Goal: Use online tool/utility: Utilize a website feature to perform a specific function

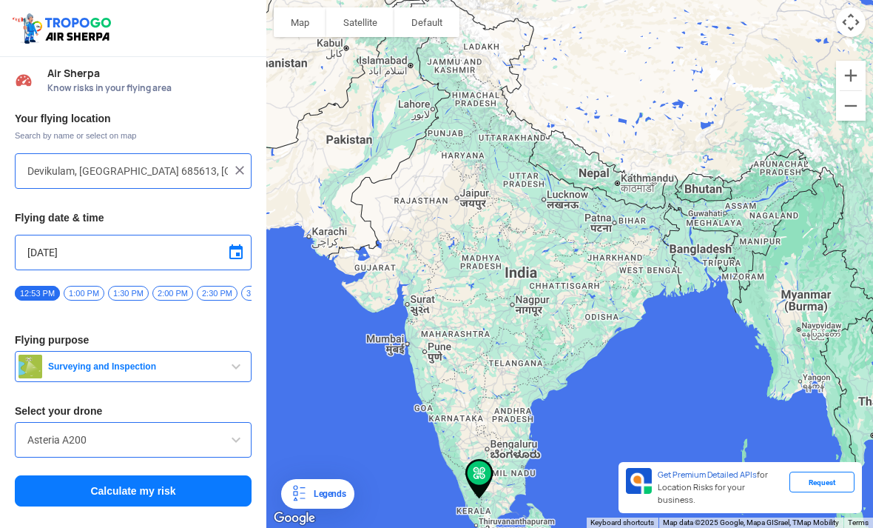
click at [186, 166] on input "Devikulam, [GEOGRAPHIC_DATA] 685613, [GEOGRAPHIC_DATA]" at bounding box center [127, 171] width 200 height 18
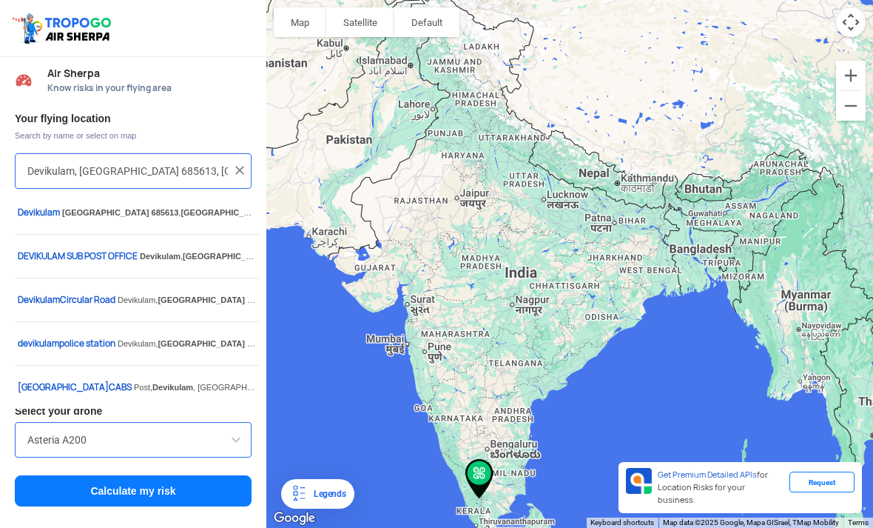
click at [226, 170] on input "Devikulam, [GEOGRAPHIC_DATA] 685613, [GEOGRAPHIC_DATA]" at bounding box center [127, 171] width 200 height 18
click at [240, 172] on img at bounding box center [239, 170] width 15 height 15
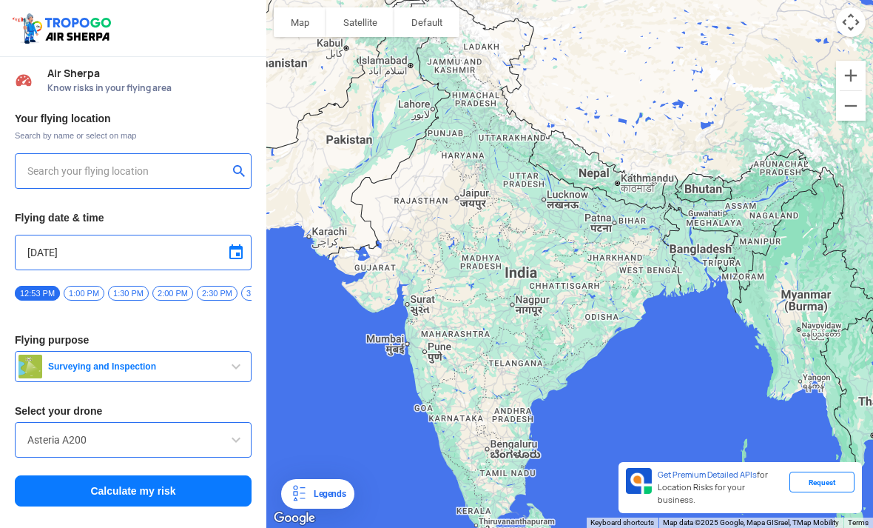
click at [163, 170] on input "text" at bounding box center [127, 171] width 200 height 18
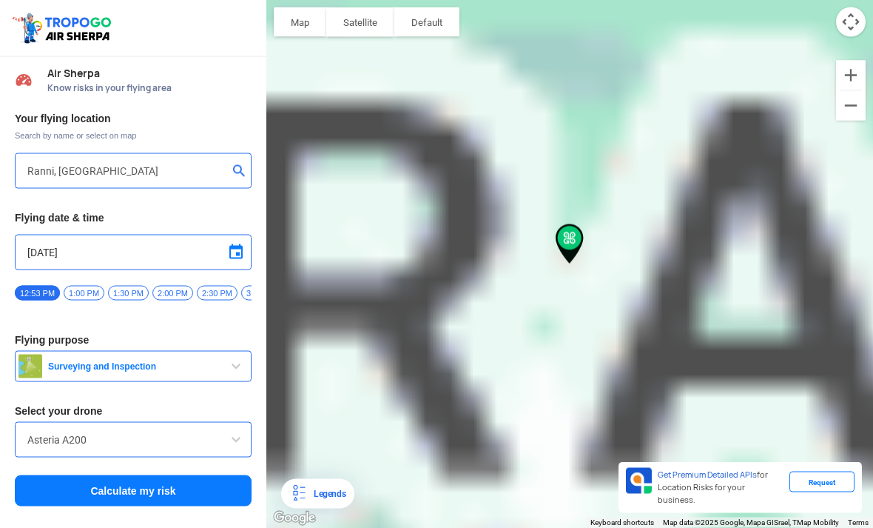
scroll to position [18, 0]
type input "[PERSON_NAME], [GEOGRAPHIC_DATA], [GEOGRAPHIC_DATA] 689673, [GEOGRAPHIC_DATA]"
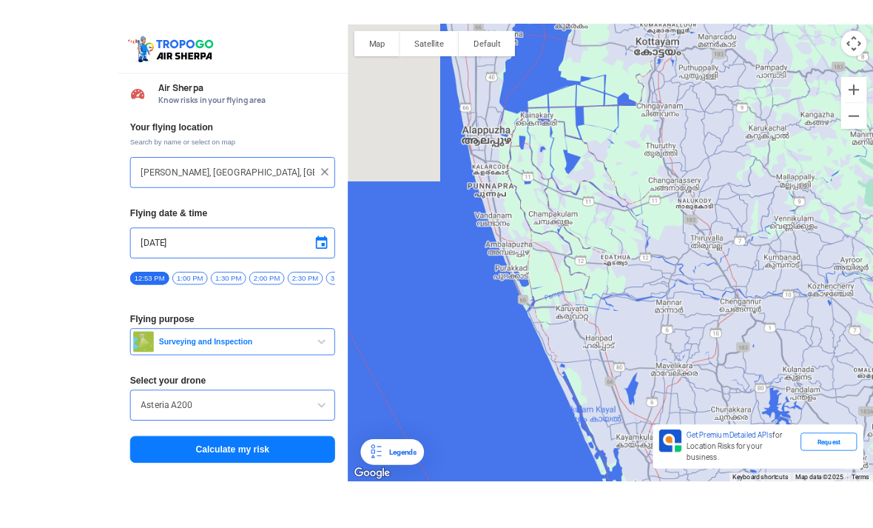
scroll to position [16, 0]
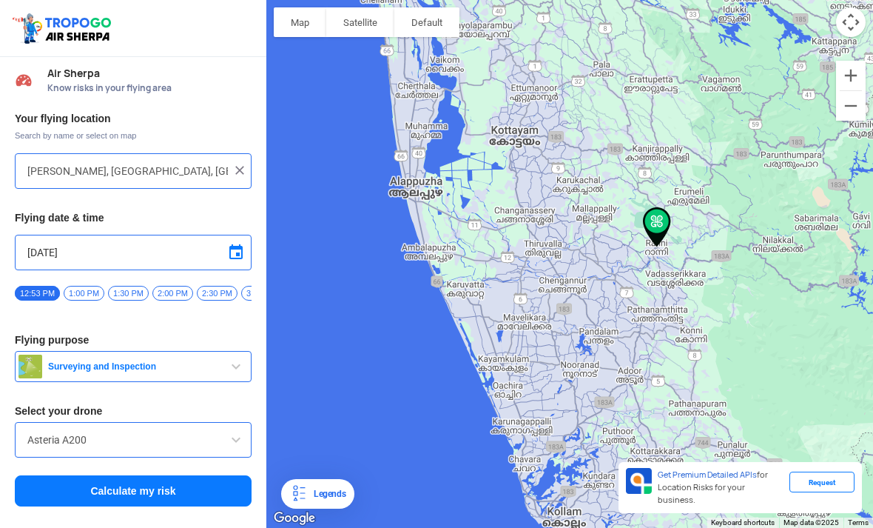
click at [218, 351] on button "Surveying and Inspection" at bounding box center [133, 366] width 237 height 31
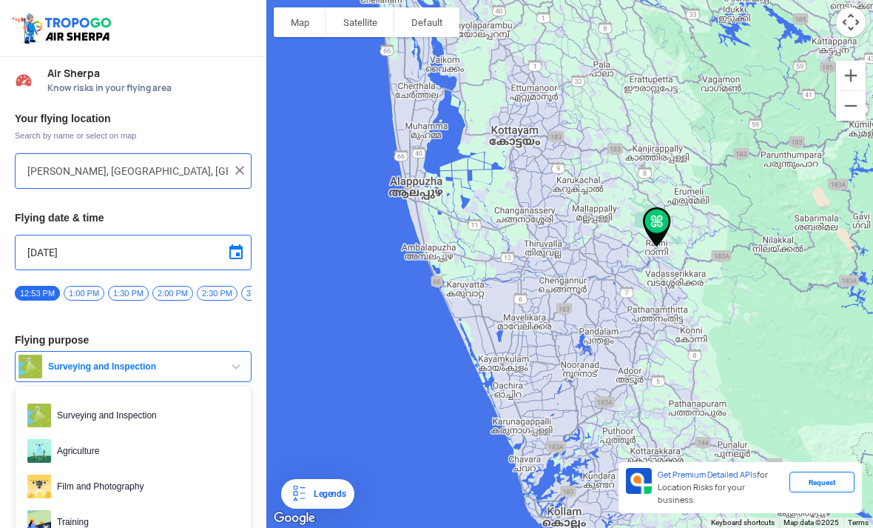
click at [162, 465] on div at bounding box center [436, 264] width 873 height 528
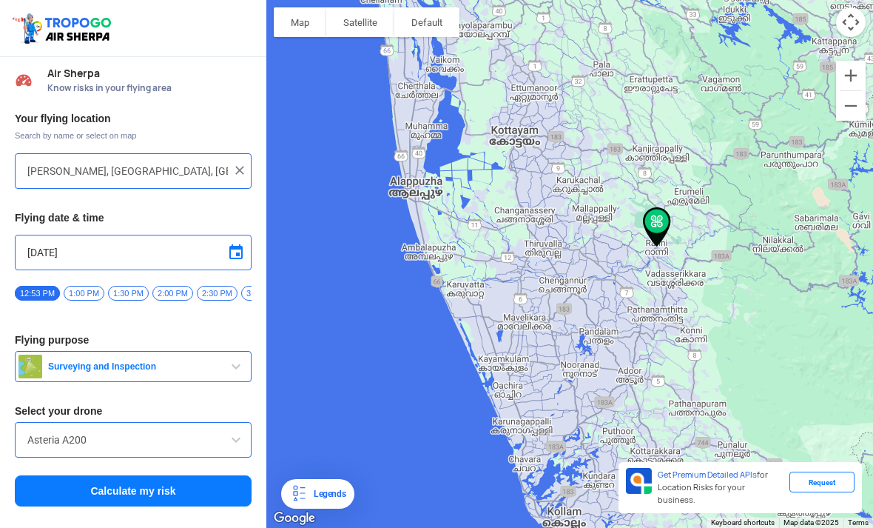
click at [220, 431] on input "Asteria A200" at bounding box center [133, 440] width 212 height 18
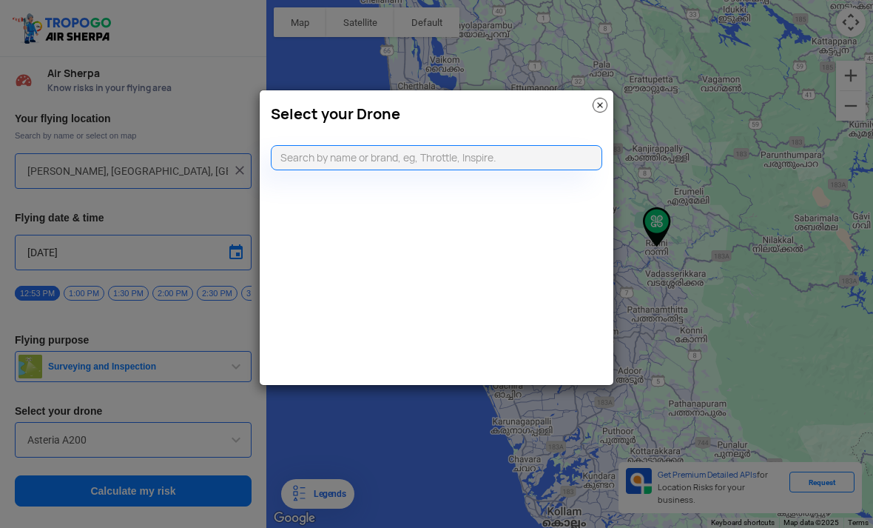
click at [598, 107] on img at bounding box center [600, 105] width 15 height 15
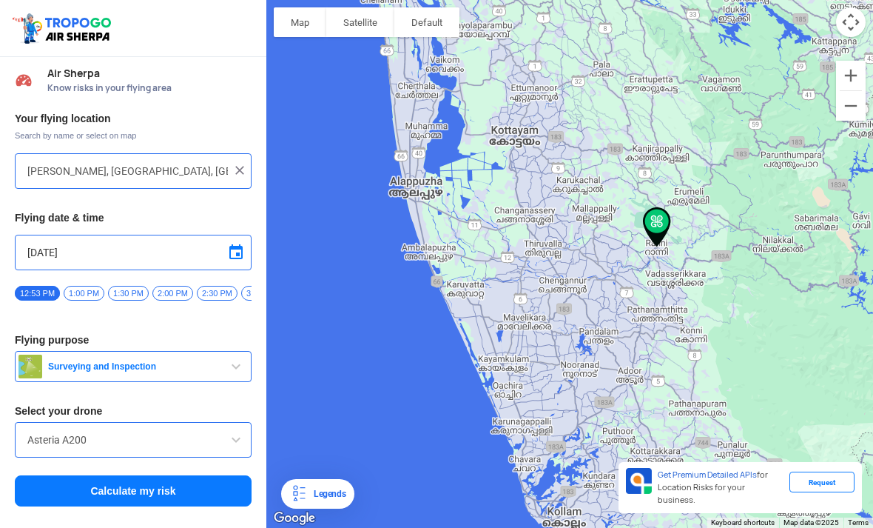
click at [184, 431] on input "Asteria A200" at bounding box center [133, 440] width 212 height 18
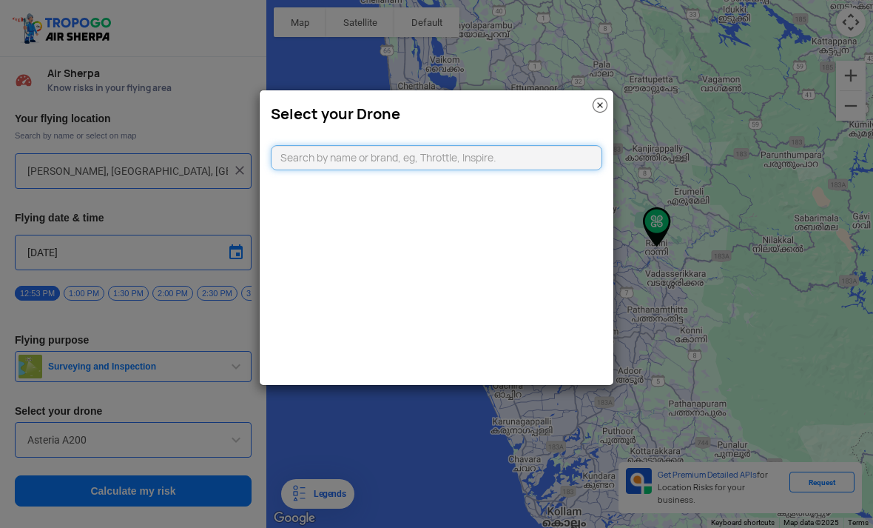
click at [498, 157] on input "text" at bounding box center [436, 157] width 331 height 25
type input "Dji neo"
click at [485, 184] on link "CLICKING HERE" at bounding box center [472, 186] width 75 height 11
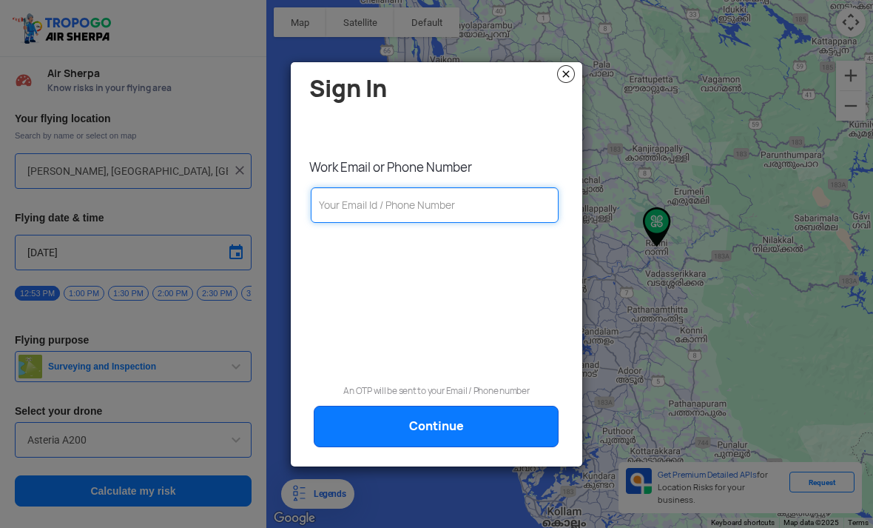
click at [495, 209] on input "text" at bounding box center [435, 205] width 248 height 36
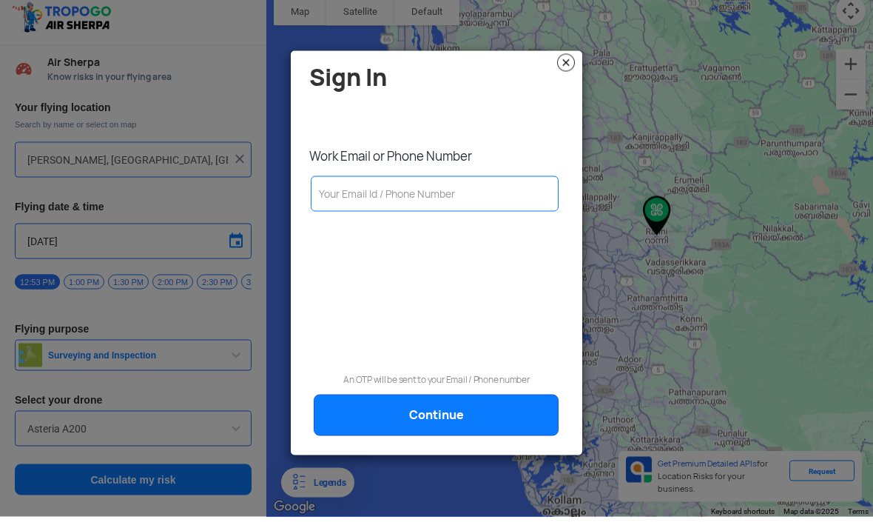
click at [565, 65] on img at bounding box center [566, 74] width 18 height 18
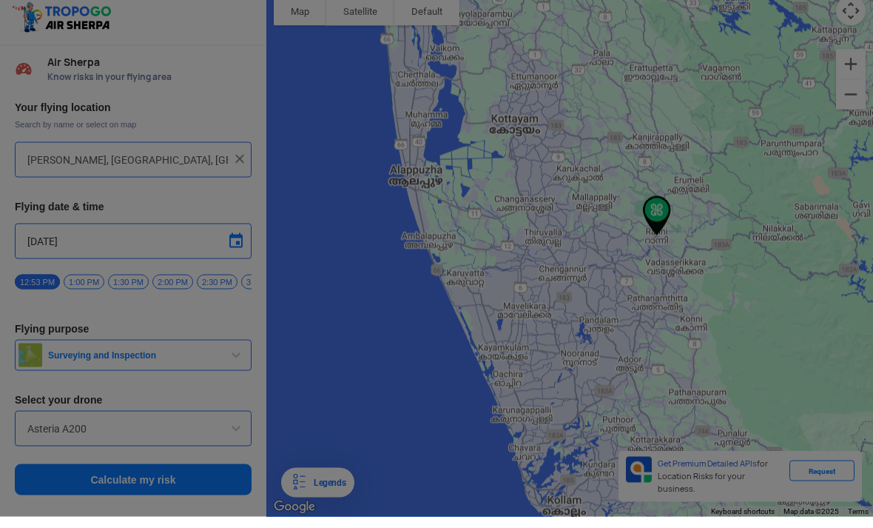
scroll to position [28, 0]
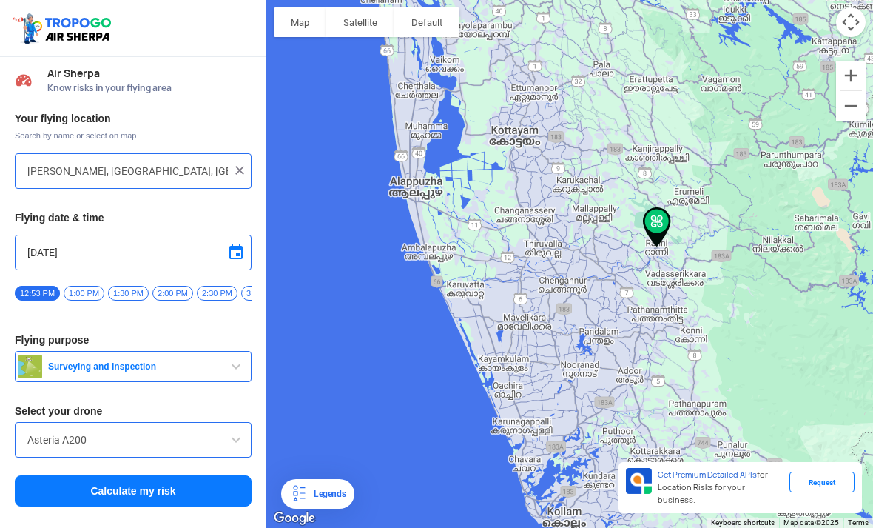
click at [84, 475] on button "Calculate my risk" at bounding box center [133, 490] width 237 height 31
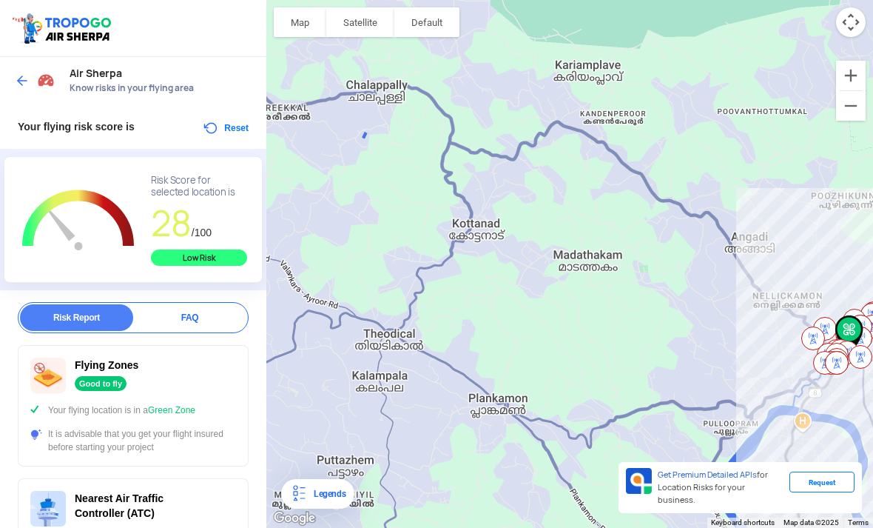
scroll to position [47, 0]
click at [229, 119] on button "Reset" at bounding box center [225, 128] width 47 height 18
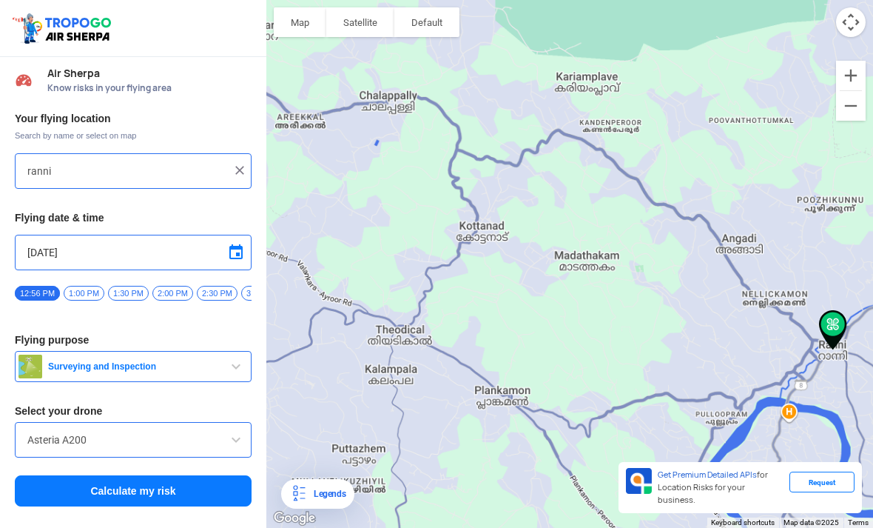
type input "[PERSON_NAME], [GEOGRAPHIC_DATA], [GEOGRAPHIC_DATA] 689673, [GEOGRAPHIC_DATA]"
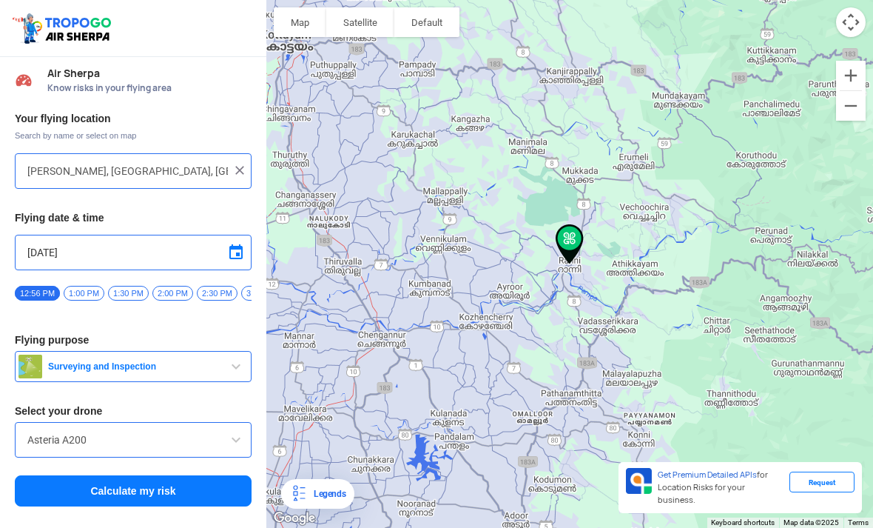
click at [238, 163] on img at bounding box center [239, 170] width 15 height 15
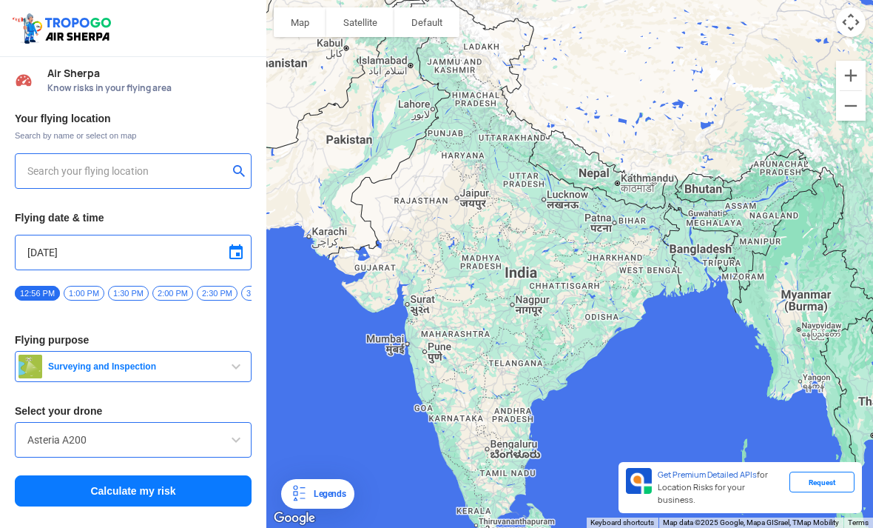
click at [172, 162] on input "text" at bounding box center [127, 171] width 200 height 18
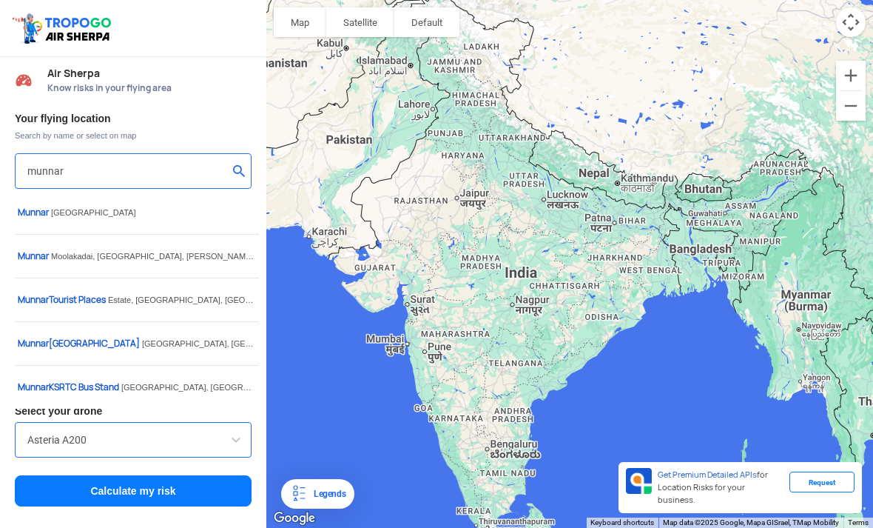
type input "munnar"
click at [237, 165] on button "submit" at bounding box center [242, 172] width 18 height 15
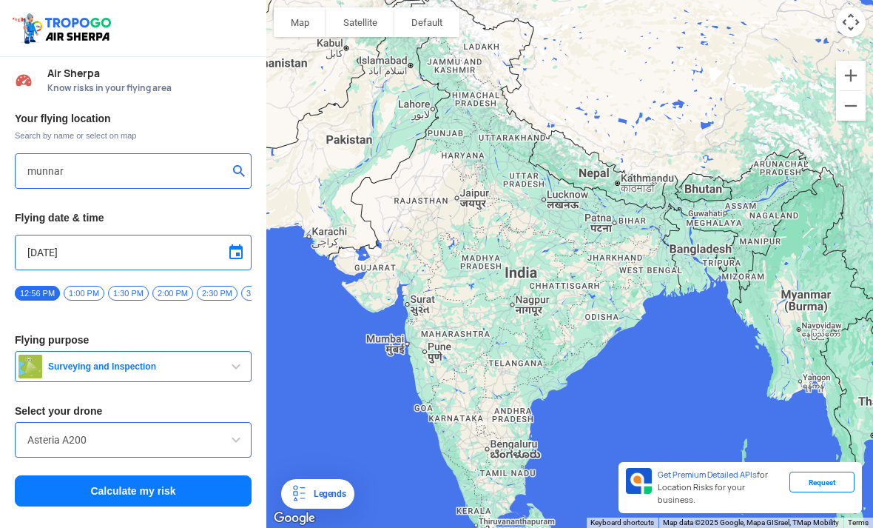
click at [237, 165] on button "submit" at bounding box center [242, 172] width 18 height 15
click at [162, 475] on button "Calculate my risk" at bounding box center [133, 490] width 237 height 31
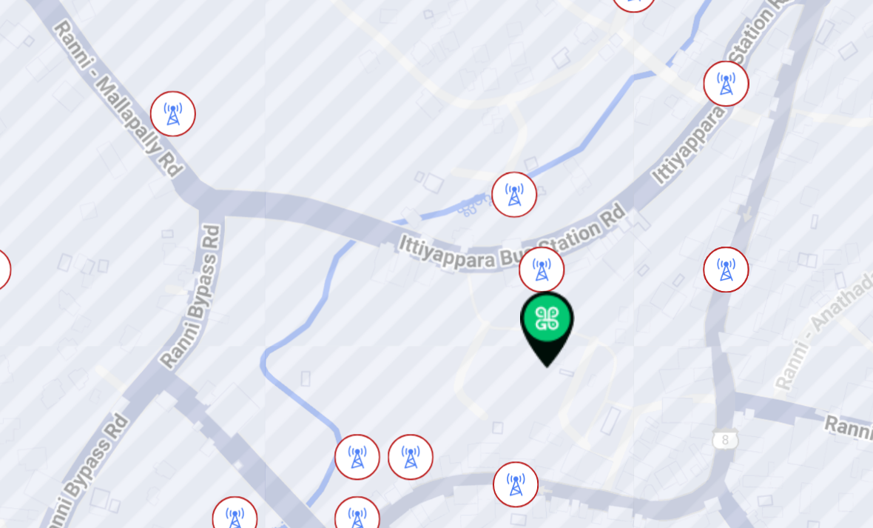
scroll to position [0, 0]
